Goal: Task Accomplishment & Management: Manage account settings

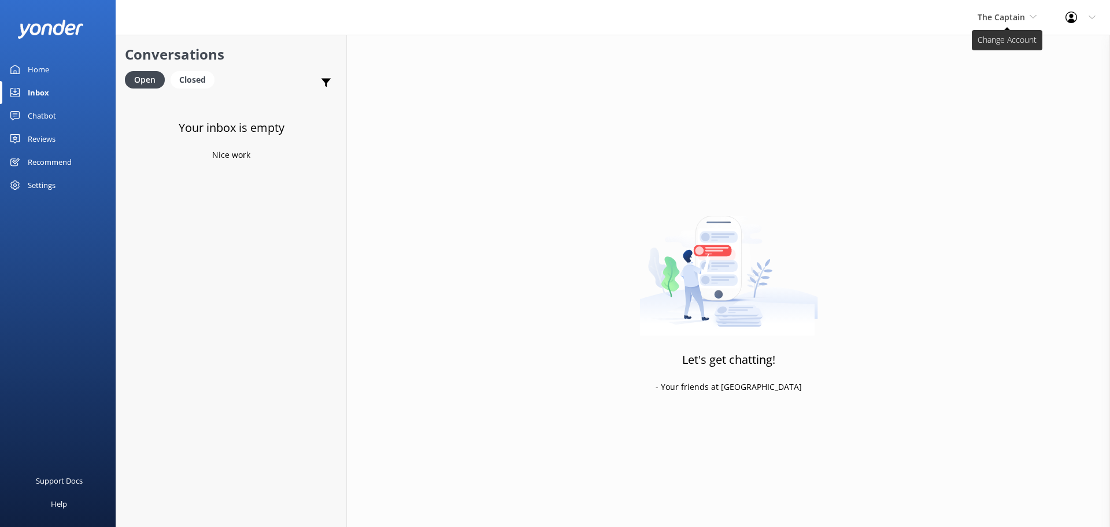
click at [1011, 16] on span "The Captain" at bounding box center [1000, 17] width 47 height 11
click at [1002, 39] on link "De [GEOGRAPHIC_DATA]" at bounding box center [1021, 49] width 116 height 28
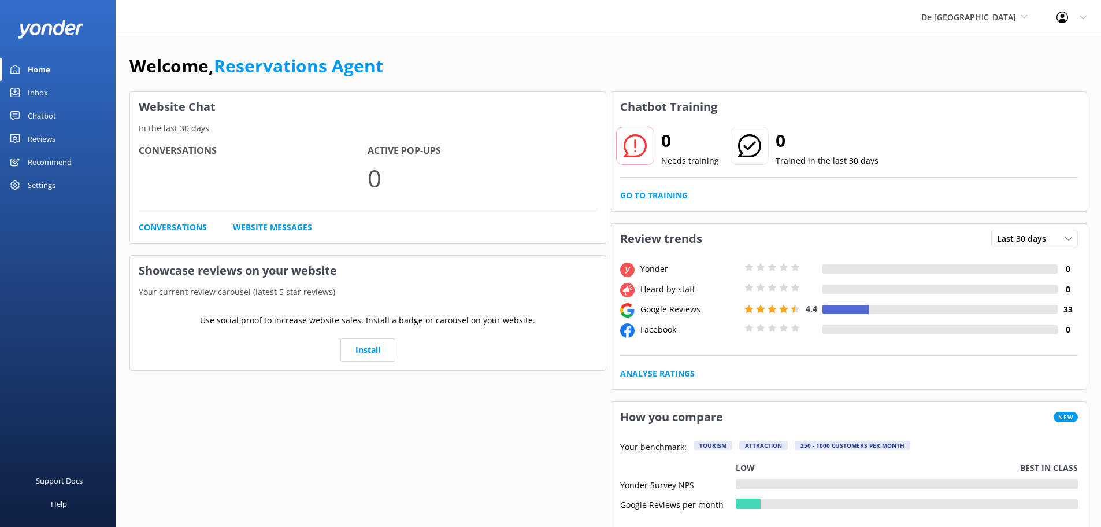
click at [55, 96] on link "Inbox" at bounding box center [58, 92] width 116 height 23
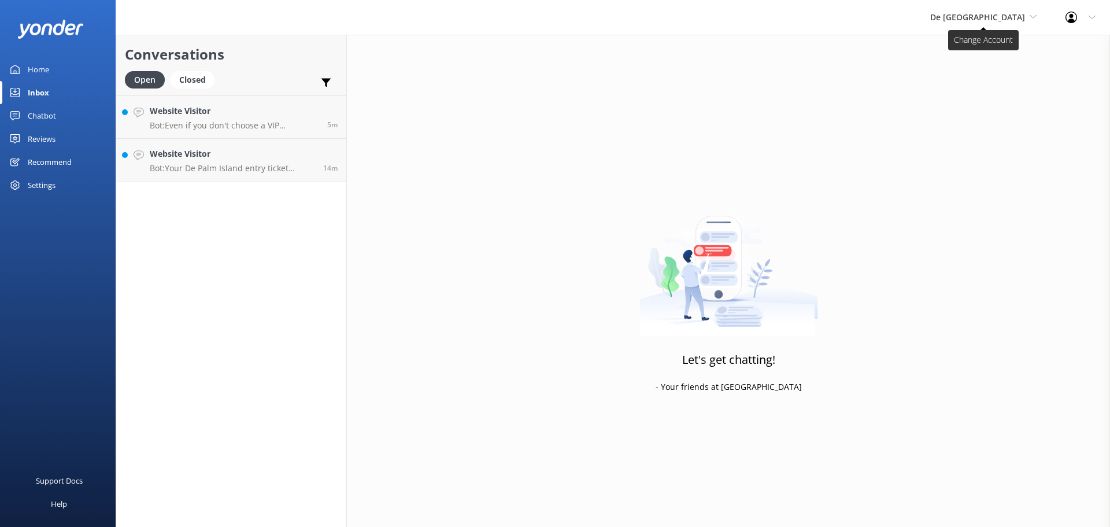
click at [1008, 12] on span "De [GEOGRAPHIC_DATA]" at bounding box center [977, 17] width 95 height 11
click at [257, 161] on div "Website Visitor Bot: Your De Palm Island entry ticket includes a lunch buffet, …" at bounding box center [232, 159] width 165 height 25
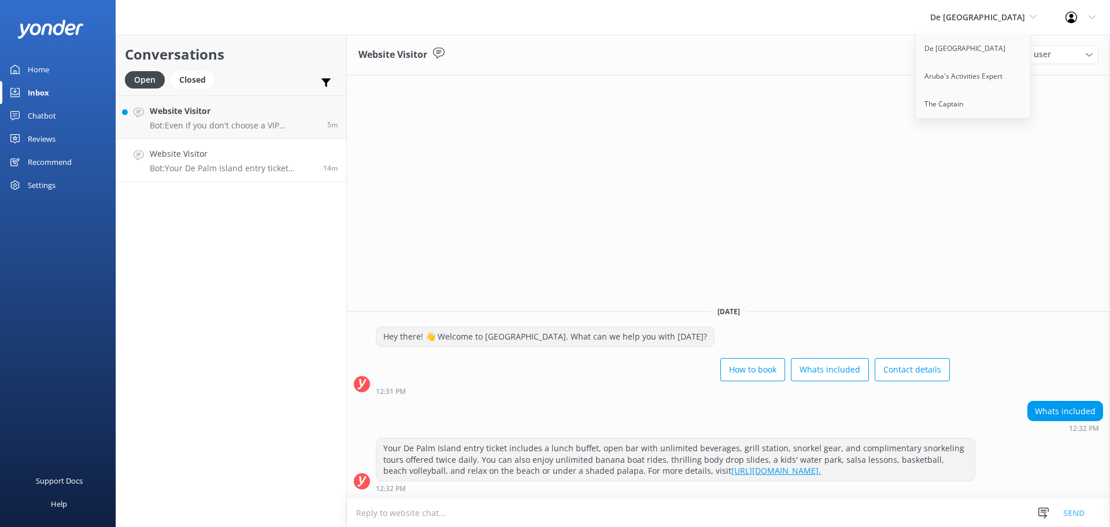
click at [1080, 94] on div "Website Visitor Assign user Merienys [PERSON_NAME] [PERSON_NAME] [PERSON_NAME] …" at bounding box center [728, 281] width 763 height 492
click at [972, 41] on link "De [GEOGRAPHIC_DATA]" at bounding box center [974, 49] width 116 height 28
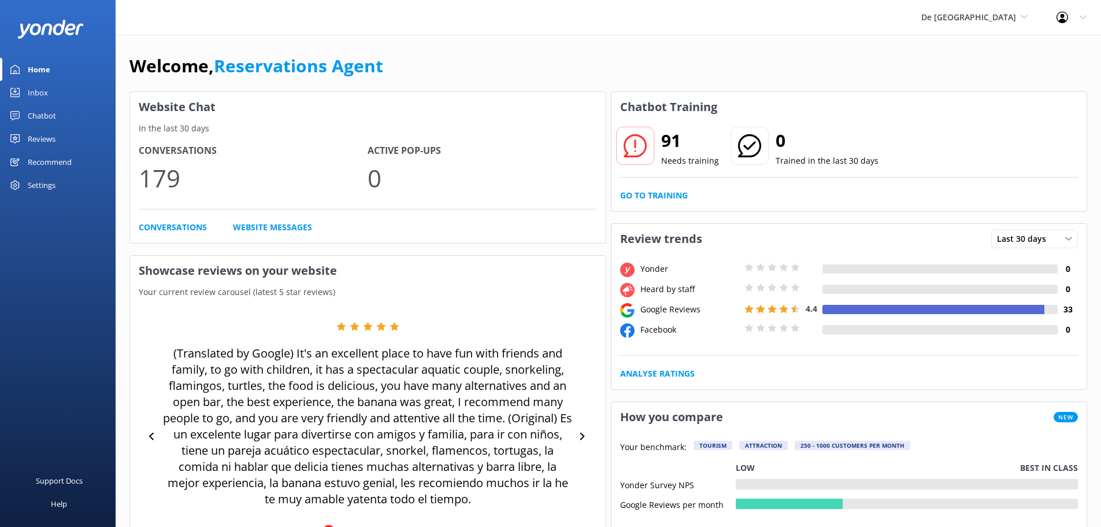
click at [53, 88] on link "Inbox" at bounding box center [58, 92] width 116 height 23
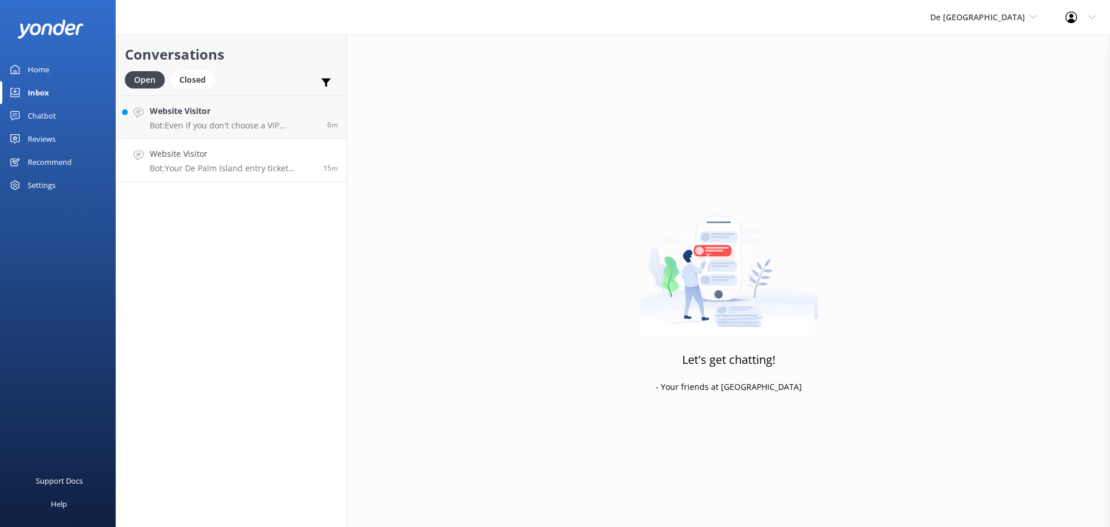
click at [243, 169] on p "Bot: Your De Palm Island entry ticket includes a lunch buffet, open bar with un…" at bounding box center [232, 168] width 165 height 10
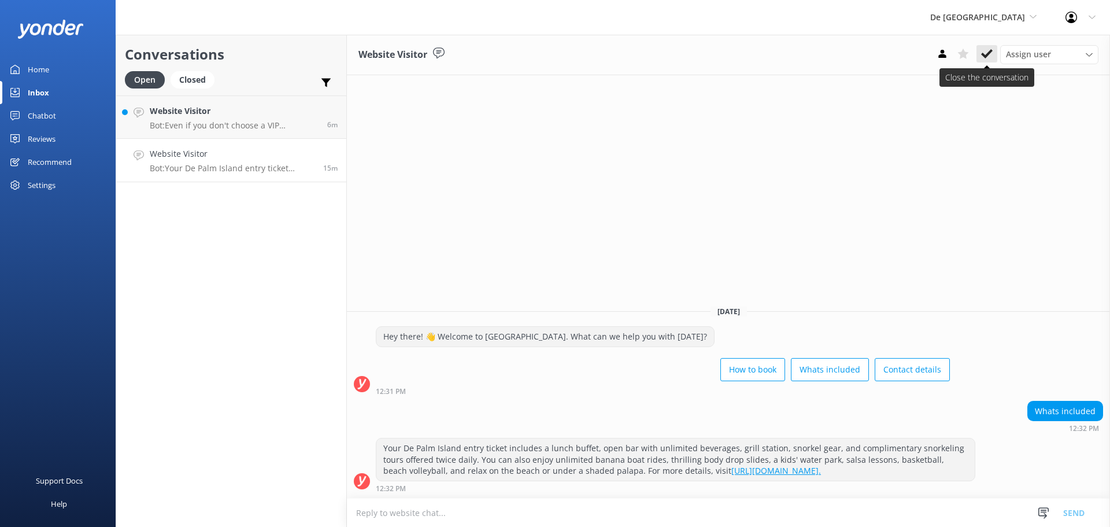
click at [988, 55] on use at bounding box center [987, 53] width 12 height 9
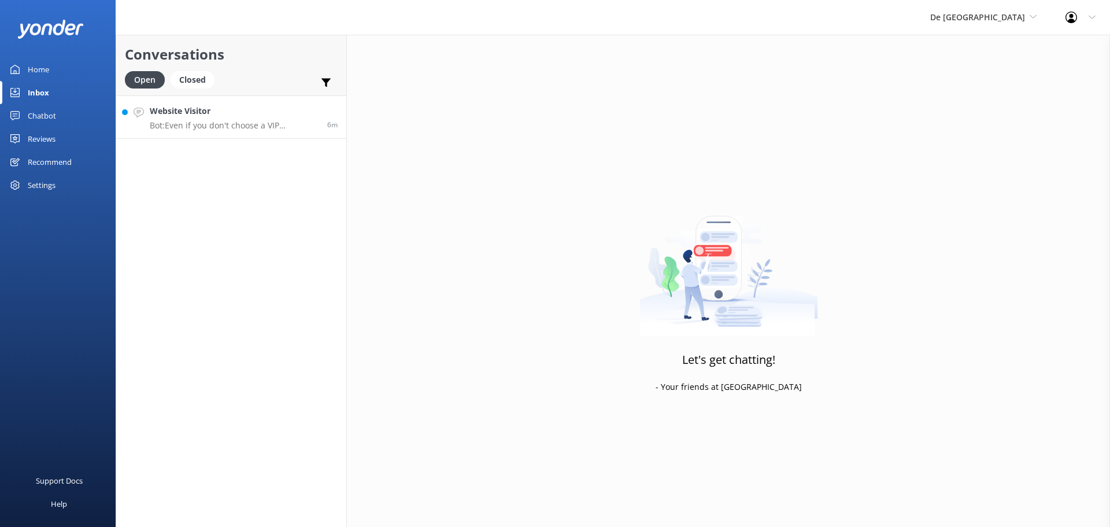
click at [248, 127] on p "Bot: Even if you don't choose a VIP Palapa, there are many palapas and sun loun…" at bounding box center [234, 125] width 169 height 10
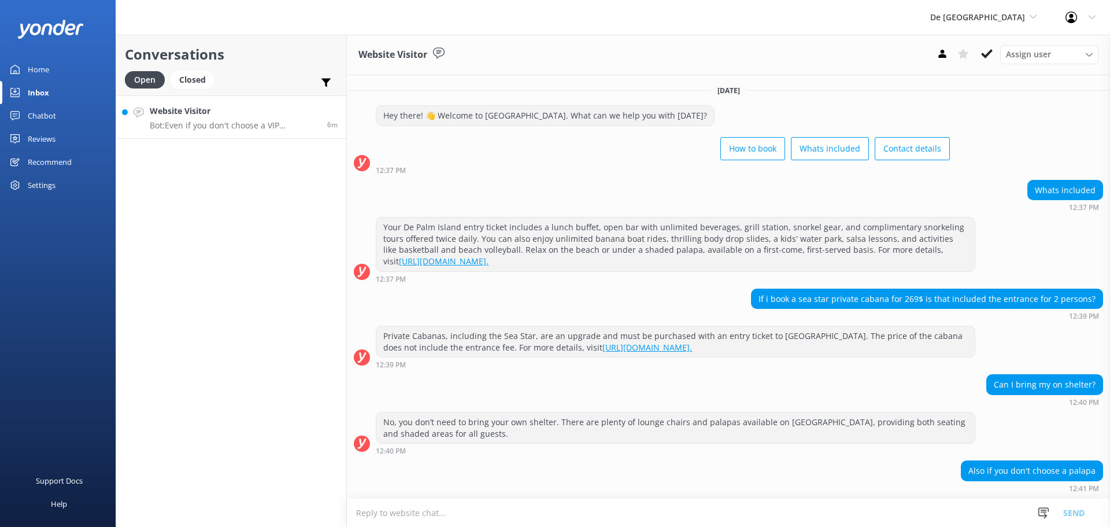
scroll to position [37, 0]
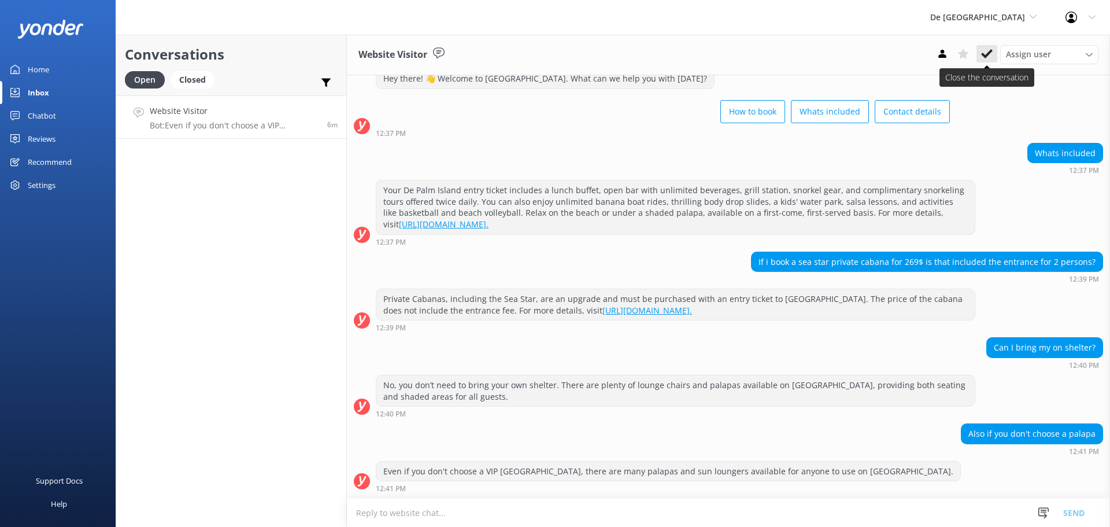
click at [983, 54] on use at bounding box center [987, 53] width 12 height 9
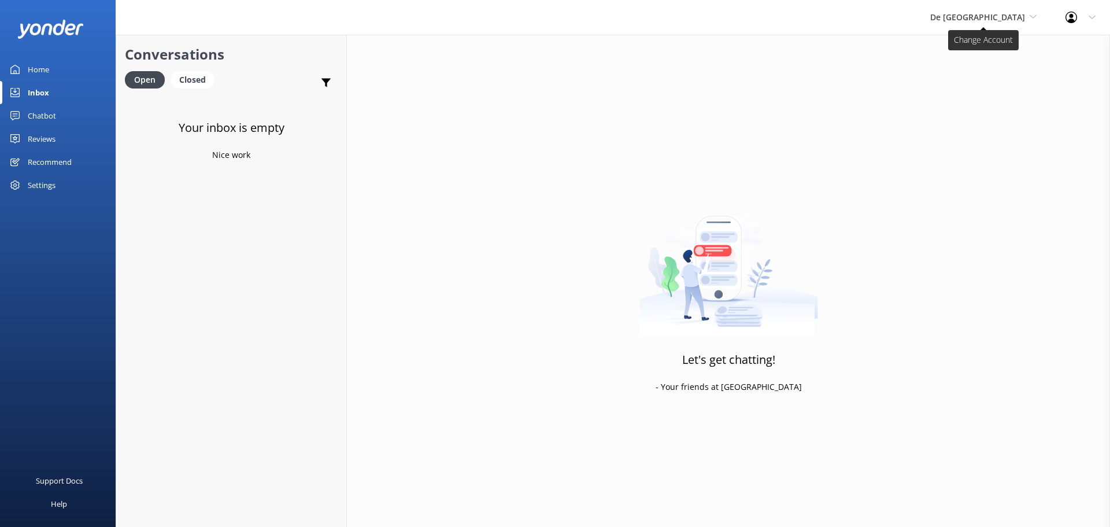
click at [994, 20] on span "De [GEOGRAPHIC_DATA]" at bounding box center [977, 17] width 95 height 11
click at [991, 72] on link "Aruba's Activities Expert" at bounding box center [974, 76] width 116 height 28
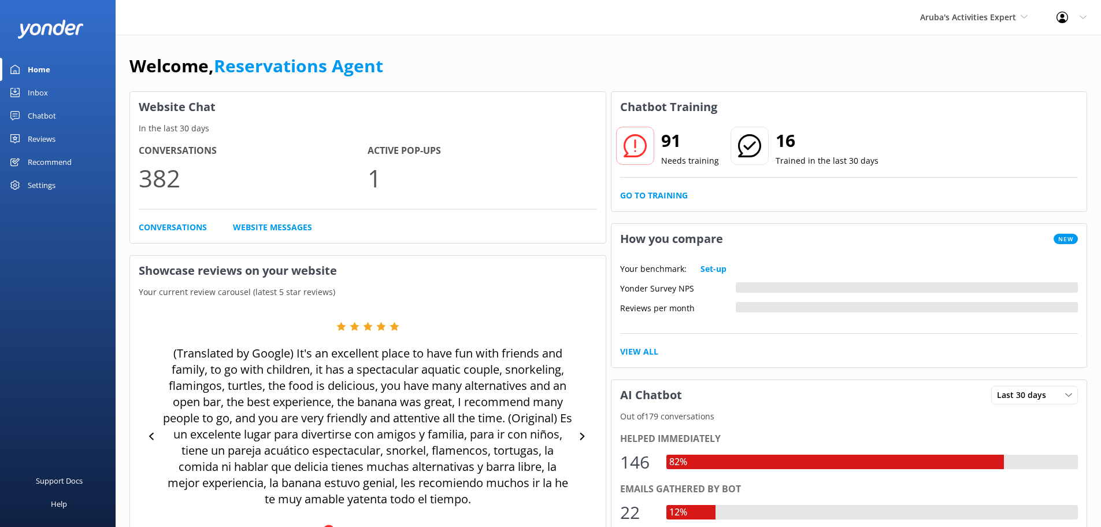
click at [35, 90] on div "Inbox" at bounding box center [38, 92] width 20 height 23
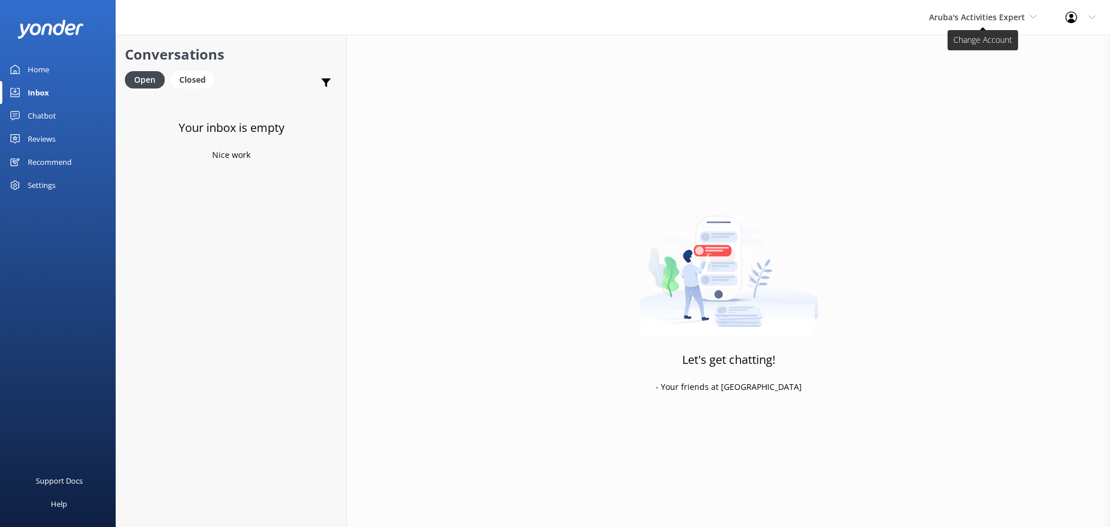
click at [944, 14] on span "Aruba's Activities Expert" at bounding box center [977, 17] width 96 height 11
click at [953, 98] on link "The Captain" at bounding box center [972, 104] width 116 height 28
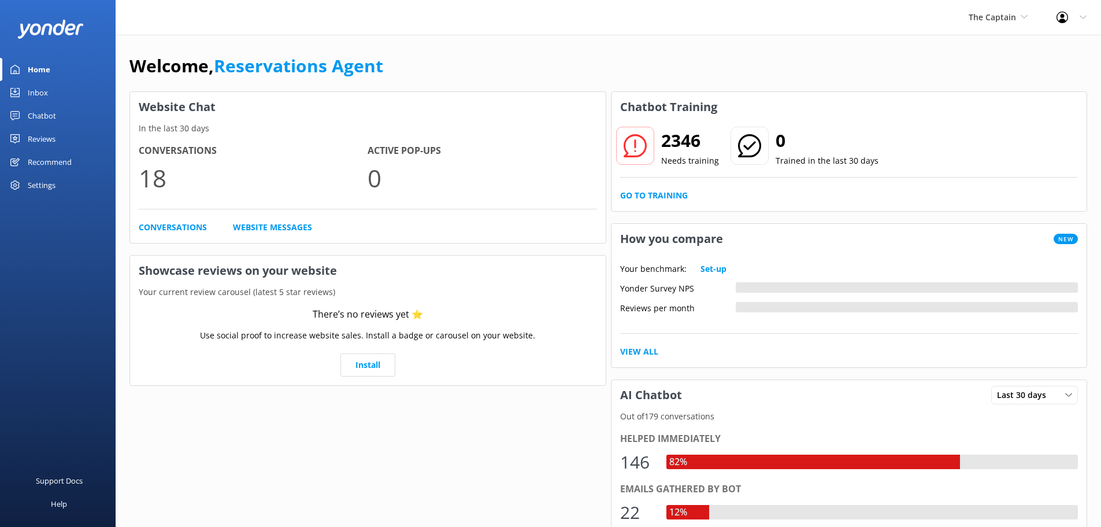
click at [50, 89] on link "Inbox" at bounding box center [58, 92] width 116 height 23
